Goal: Task Accomplishment & Management: Use online tool/utility

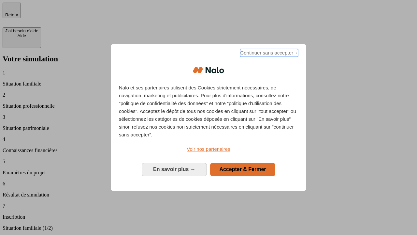
click at [269, 54] on span "Continuer sans accepter →" at bounding box center [269, 53] width 58 height 8
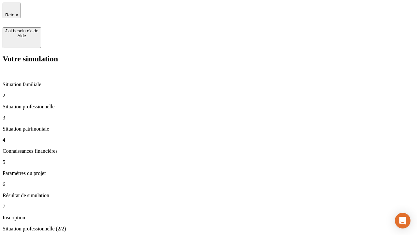
type input "30 000"
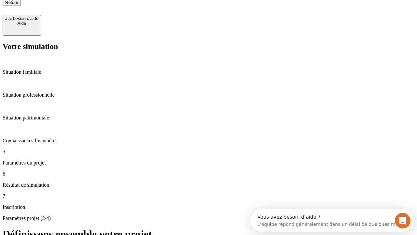
type input "25"
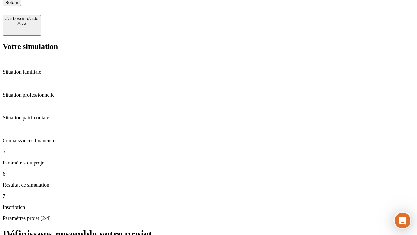
type input "64"
type input "1 000"
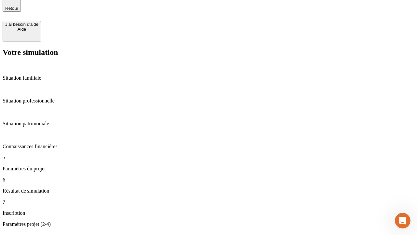
type input "640"
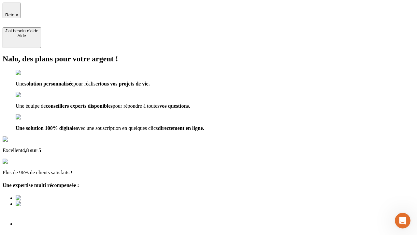
type input "[EMAIL_ADDRESS][PERSON_NAME][DOMAIN_NAME]"
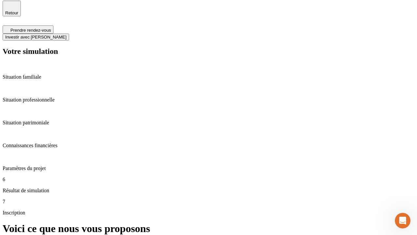
click at [66, 35] on span "Investir avec [PERSON_NAME]" at bounding box center [35, 37] width 61 height 5
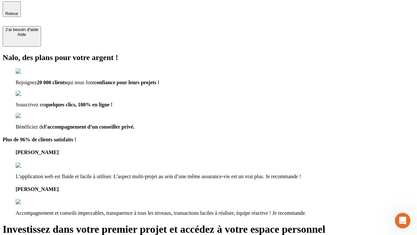
type input "[PERSON_NAME][EMAIL_ADDRESS][DOMAIN_NAME]"
